Goal: Complete application form

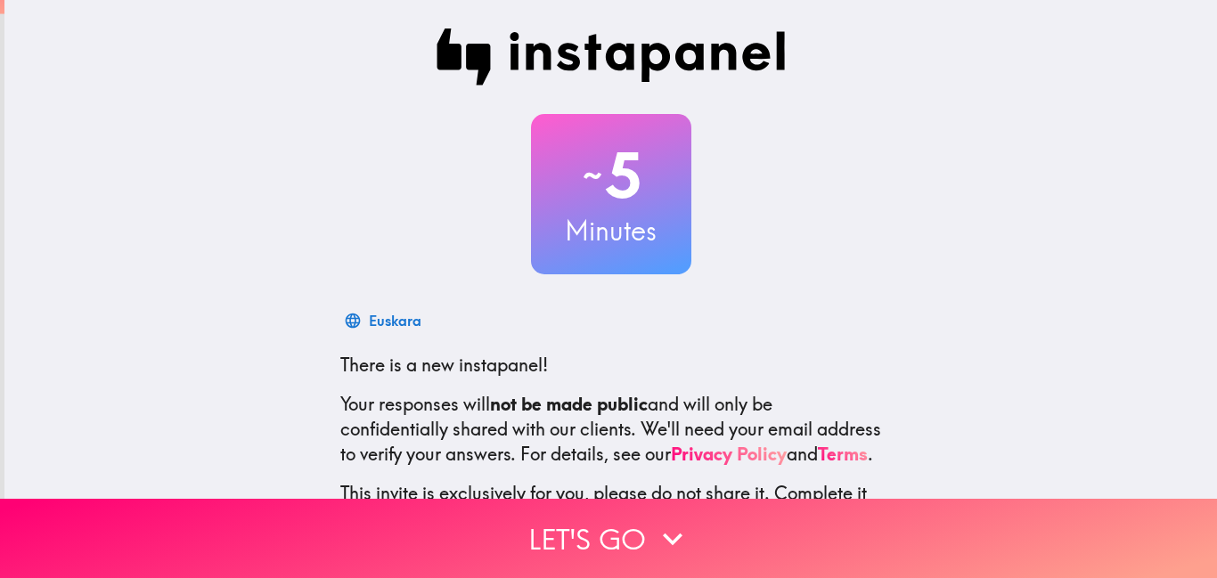
click at [621, 519] on button "Let's go" at bounding box center [608, 538] width 1217 height 79
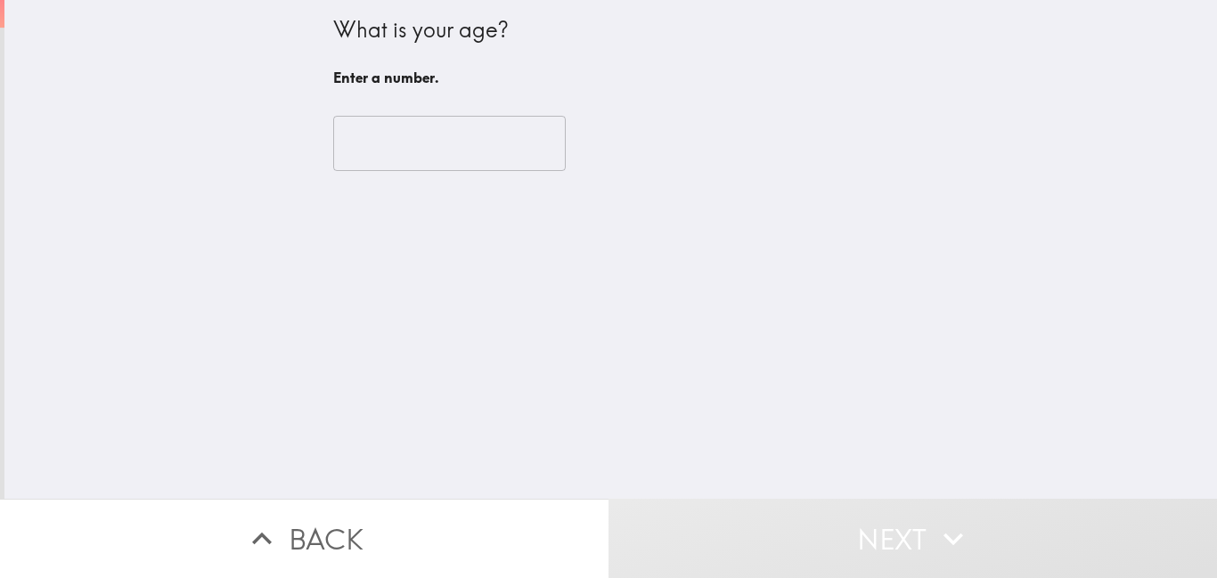
click at [422, 155] on input "number" at bounding box center [449, 143] width 233 height 55
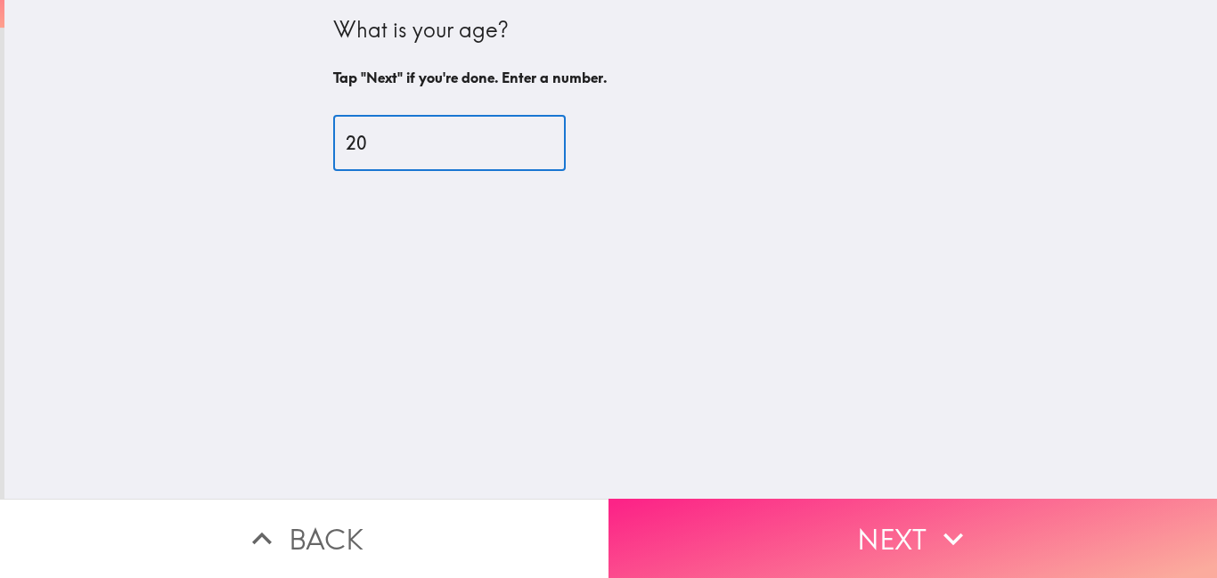
type input "20"
click at [779, 525] on button "Next" at bounding box center [913, 538] width 609 height 79
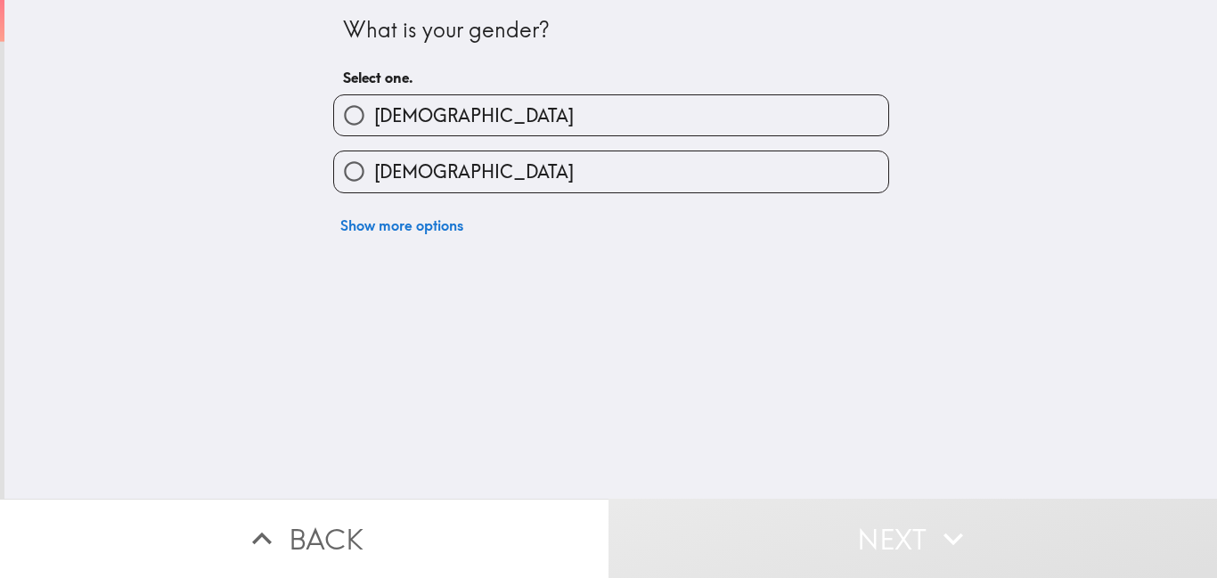
click at [465, 170] on label "[DEMOGRAPHIC_DATA]" at bounding box center [611, 171] width 554 height 40
click at [374, 170] on input "[DEMOGRAPHIC_DATA]" at bounding box center [354, 171] width 40 height 40
radio input "true"
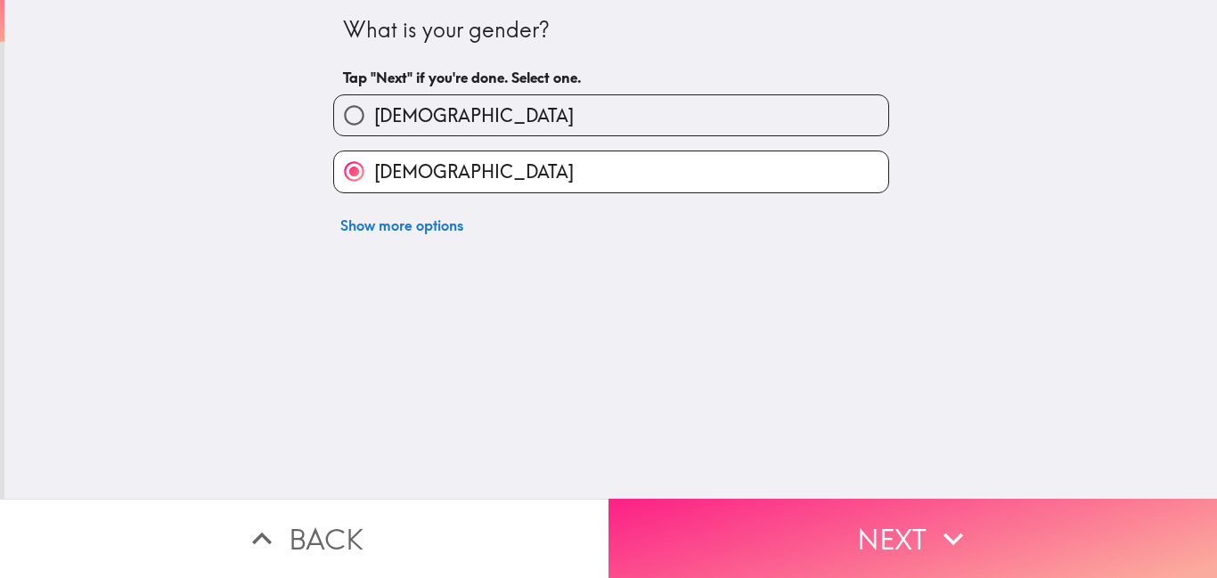
click at [805, 519] on button "Next" at bounding box center [913, 538] width 609 height 79
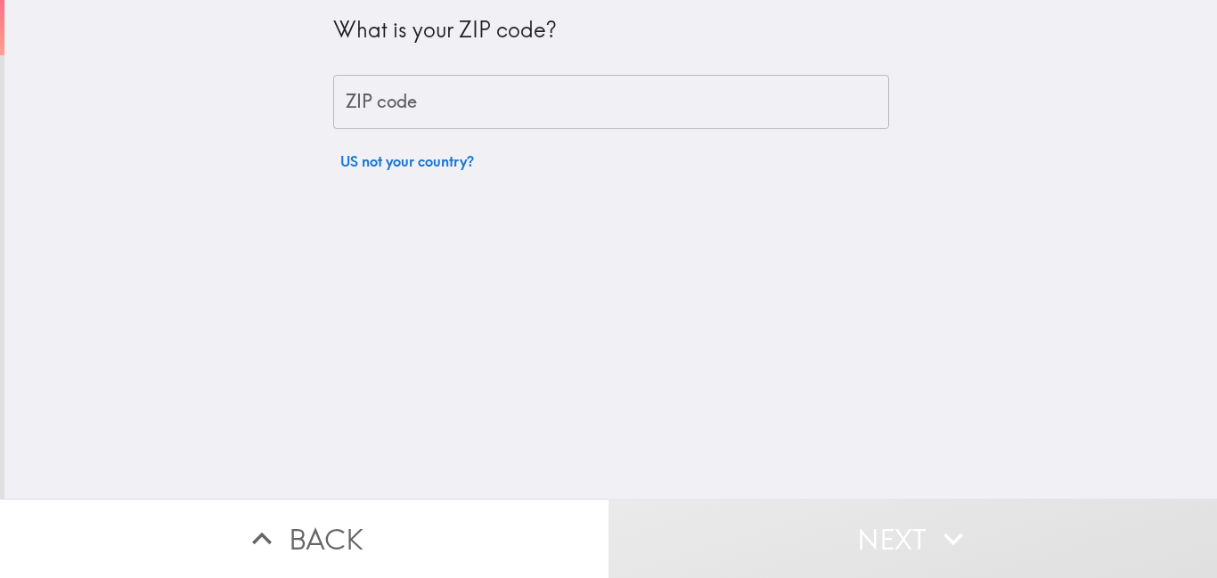
click at [519, 99] on input "ZIP code" at bounding box center [611, 102] width 556 height 55
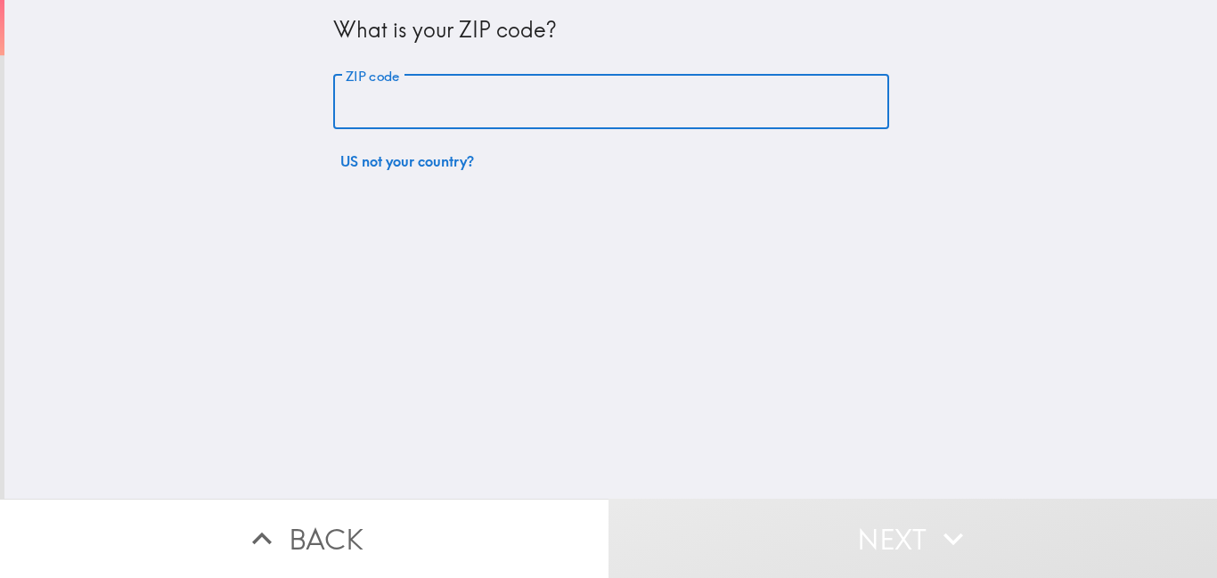
type input "37727"
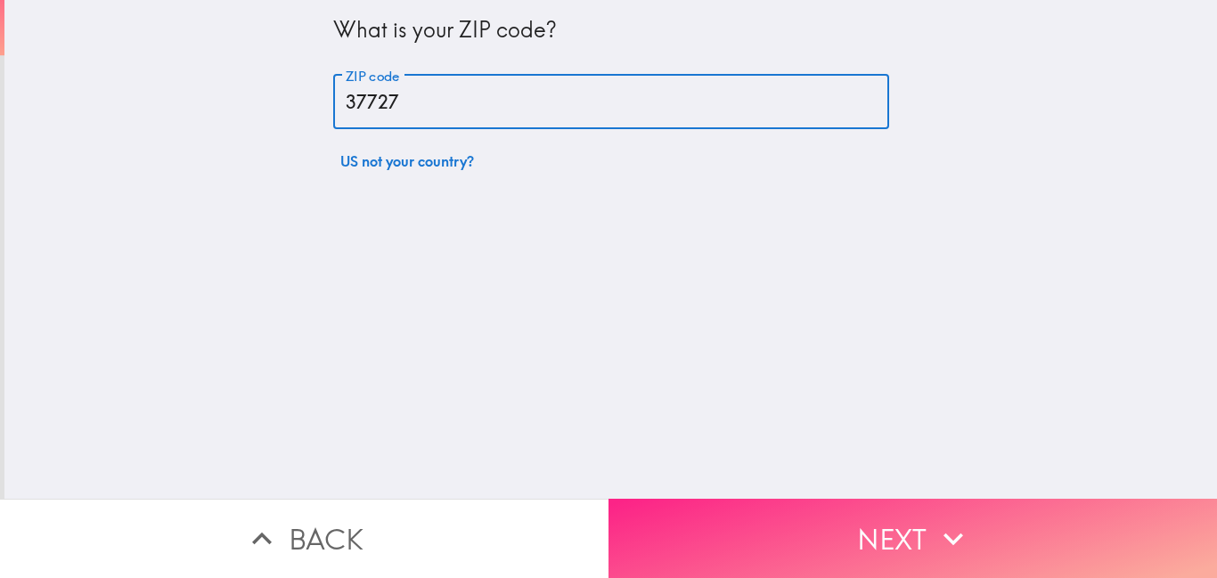
click at [772, 514] on button "Next" at bounding box center [913, 538] width 609 height 79
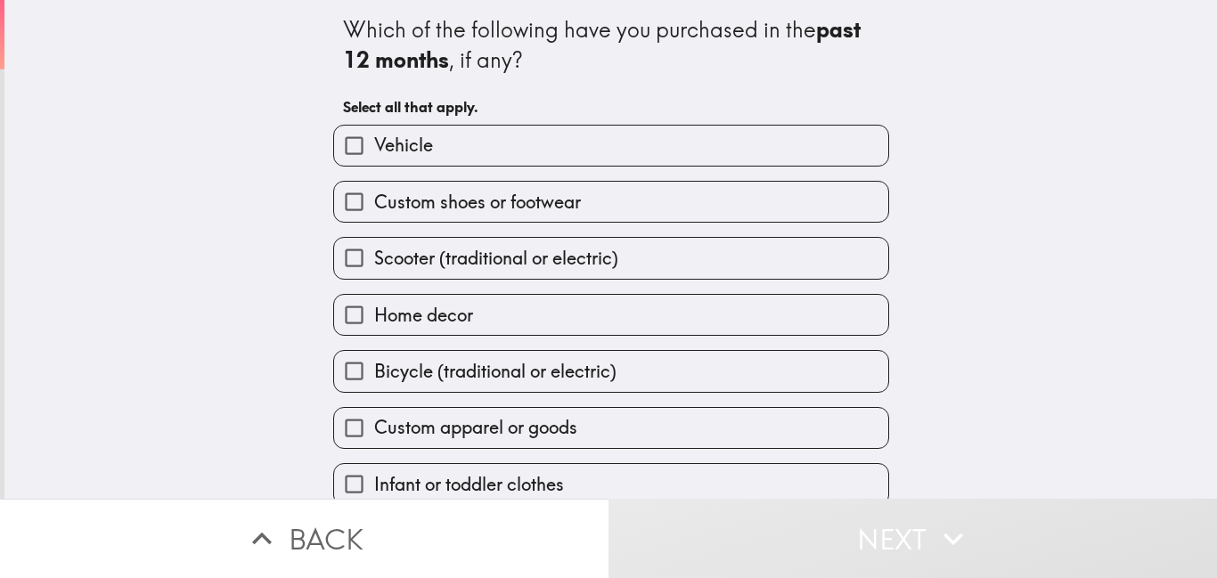
click at [1098, 264] on div "Which of the following have you purchased in the past 12 months , if any? Selec…" at bounding box center [610, 249] width 1213 height 499
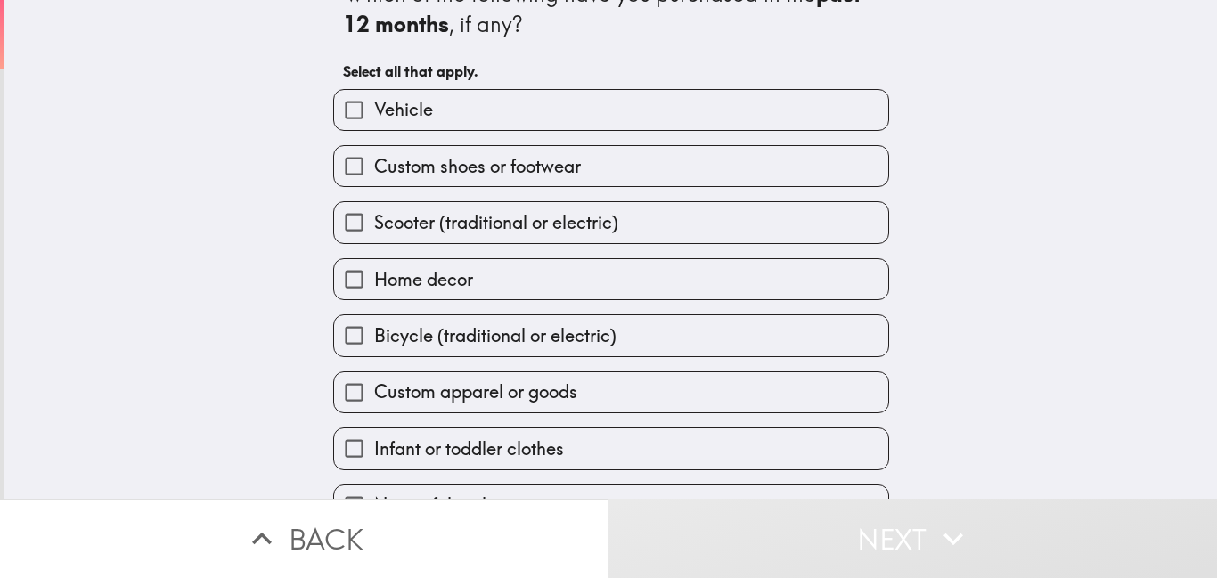
scroll to position [70, 0]
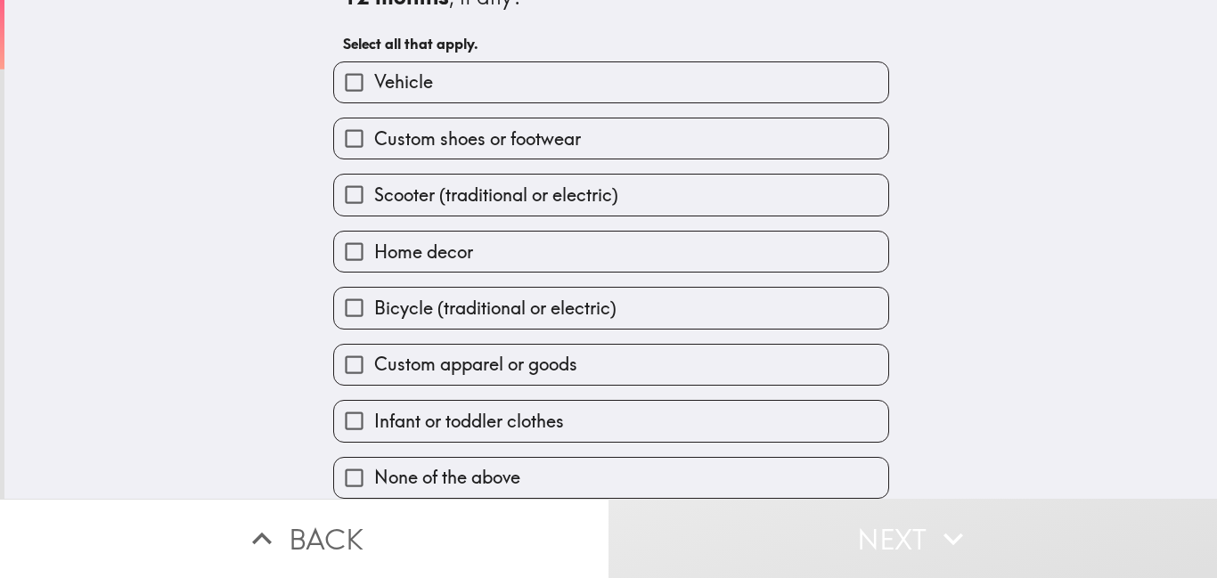
click at [748, 90] on label "Vehicle" at bounding box center [611, 82] width 554 height 40
click at [374, 90] on input "Vehicle" at bounding box center [354, 82] width 40 height 40
checkbox input "true"
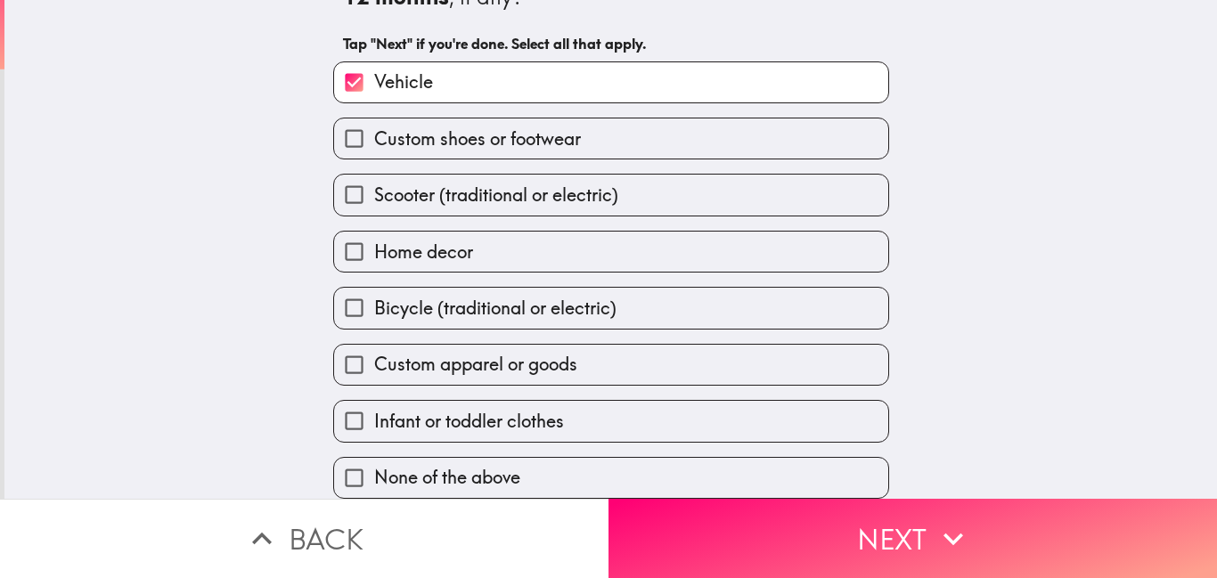
click at [1026, 188] on div "Which of the following have you purchased in the past 12 months , if any? Tap "…" at bounding box center [610, 186] width 1213 height 499
click at [717, 252] on label "Home decor" at bounding box center [611, 252] width 554 height 40
click at [374, 252] on input "Home decor" at bounding box center [354, 252] width 40 height 40
checkbox input "true"
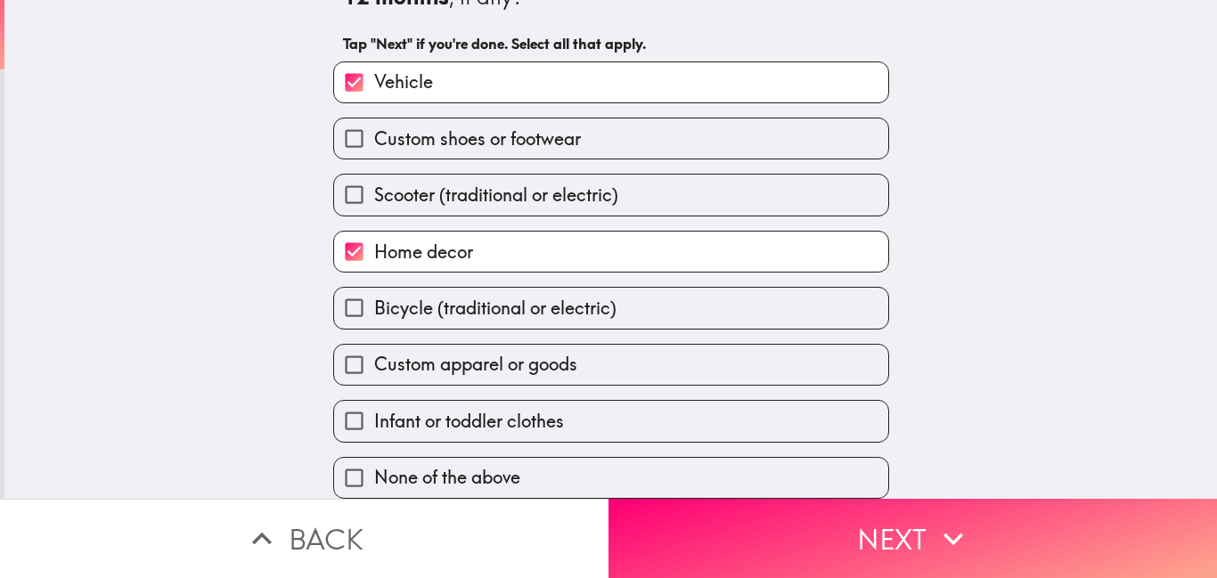
click at [940, 365] on div "Which of the following have you purchased in the past 12 months , if any? Tap "…" at bounding box center [610, 186] width 1213 height 499
click at [854, 425] on label "Infant or toddler clothes" at bounding box center [611, 421] width 554 height 40
click at [374, 425] on input "Infant or toddler clothes" at bounding box center [354, 421] width 40 height 40
checkbox input "true"
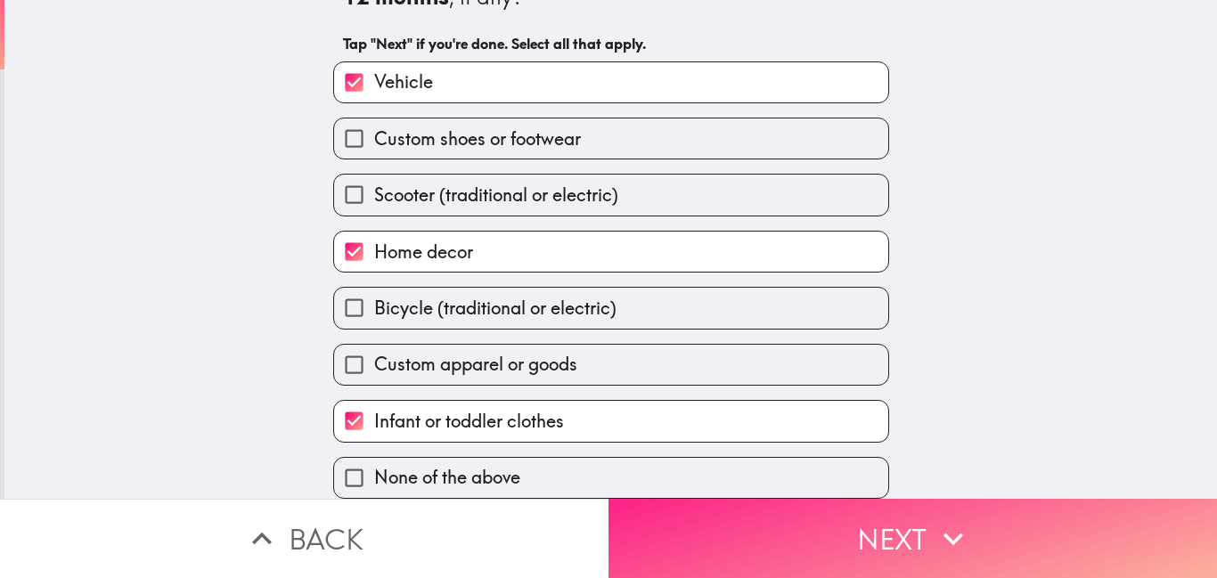
click at [854, 514] on button "Next" at bounding box center [913, 538] width 609 height 79
